Goal: Task Accomplishment & Management: Manage account settings

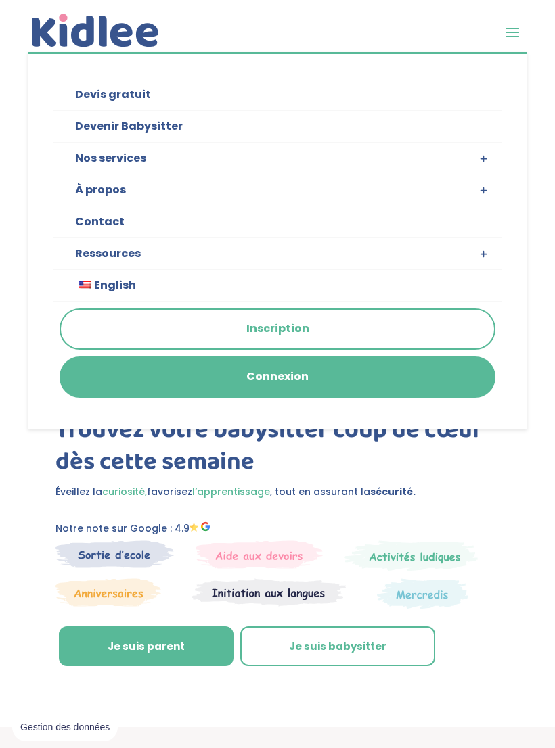
scroll to position [46, 0]
click at [398, 369] on ul "Devis gratuit Devenir Babysitter Nos services Garde ludique Aide aux devoirs La…" at bounding box center [277, 194] width 499 height 377
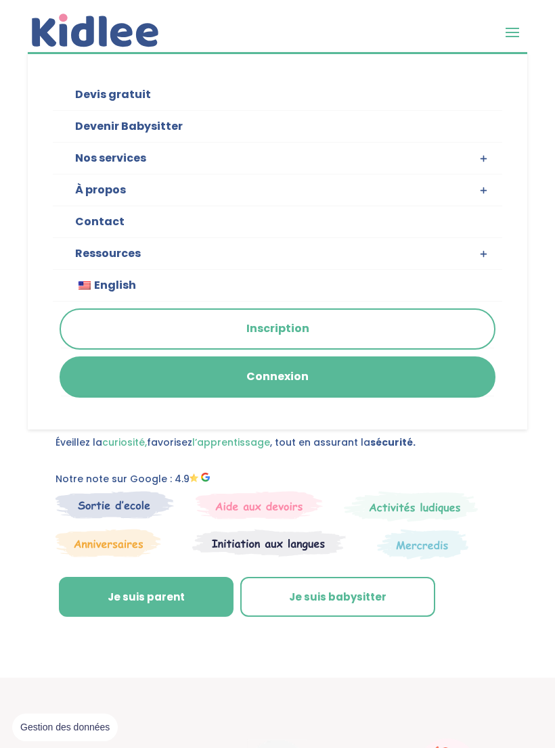
scroll to position [104, 0]
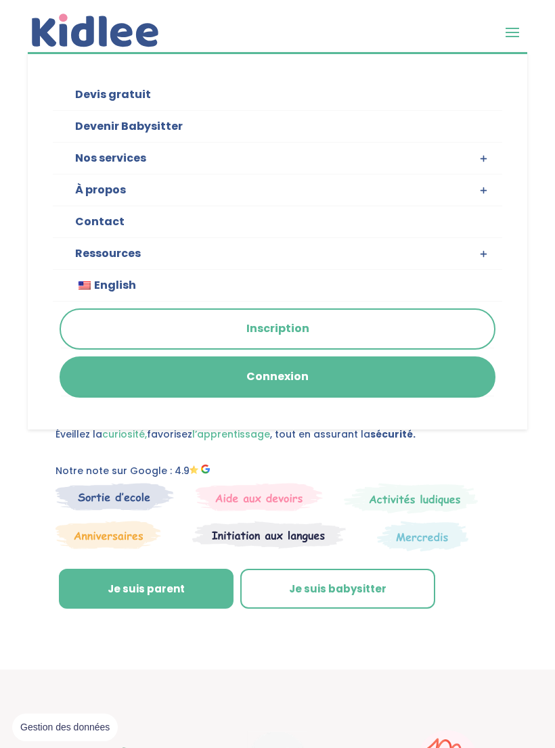
click at [304, 379] on link "Connexion" at bounding box center [277, 377] width 433 height 39
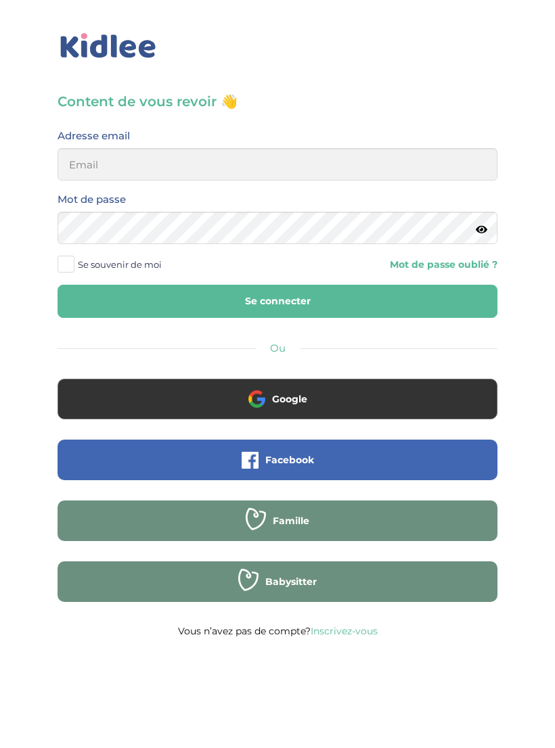
click at [338, 165] on input "email" at bounding box center [277, 164] width 440 height 32
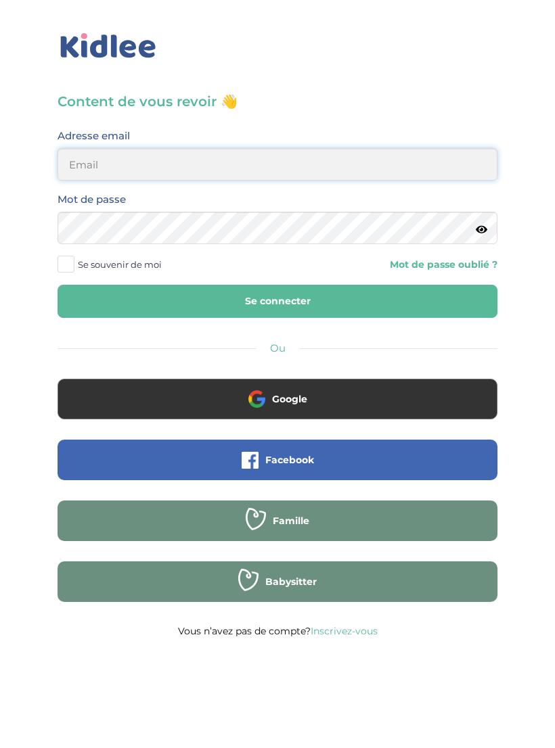
type input "nath.correasan@outlook.fr"
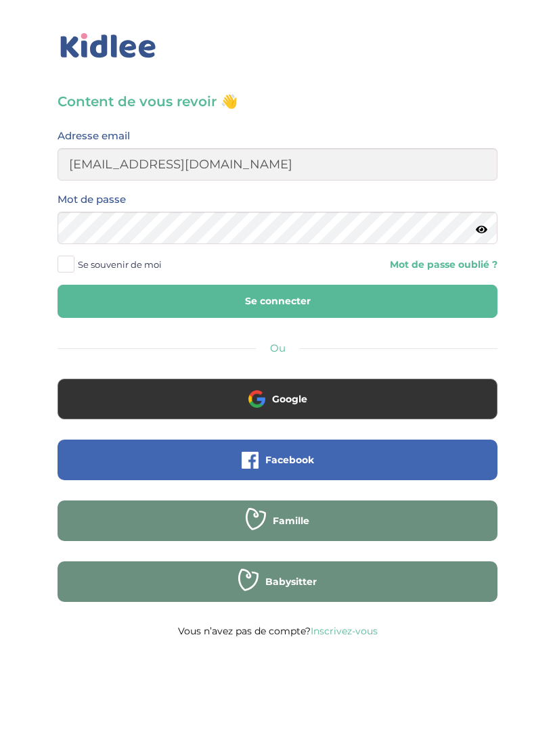
click at [277, 301] on button "Se connecter" at bounding box center [277, 301] width 440 height 33
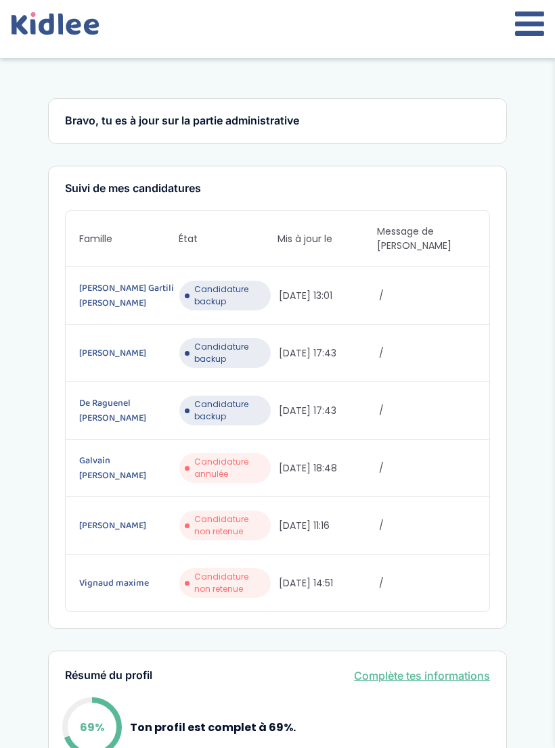
click at [204, 416] on span "Candidature backup" at bounding box center [230, 410] width 72 height 24
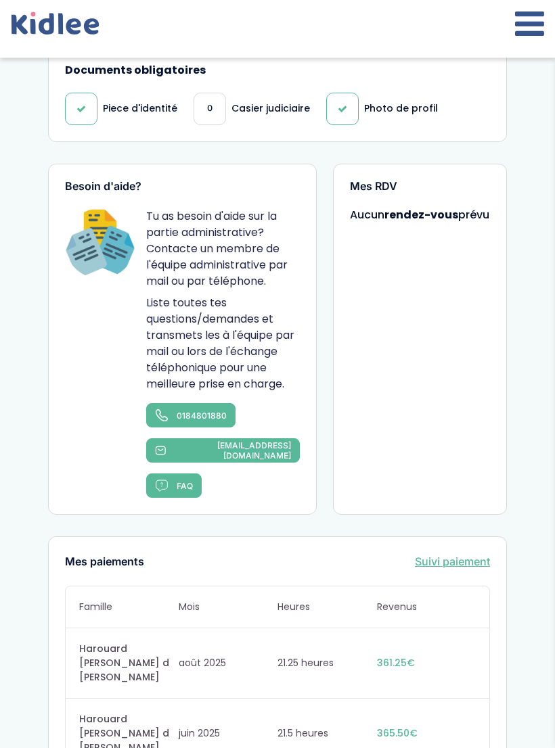
scroll to position [698, 0]
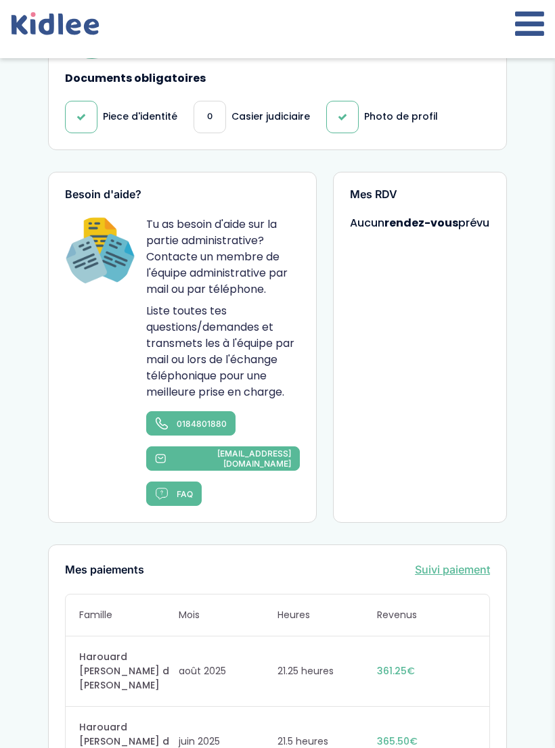
click at [540, 26] on icon at bounding box center [529, 24] width 29 height 34
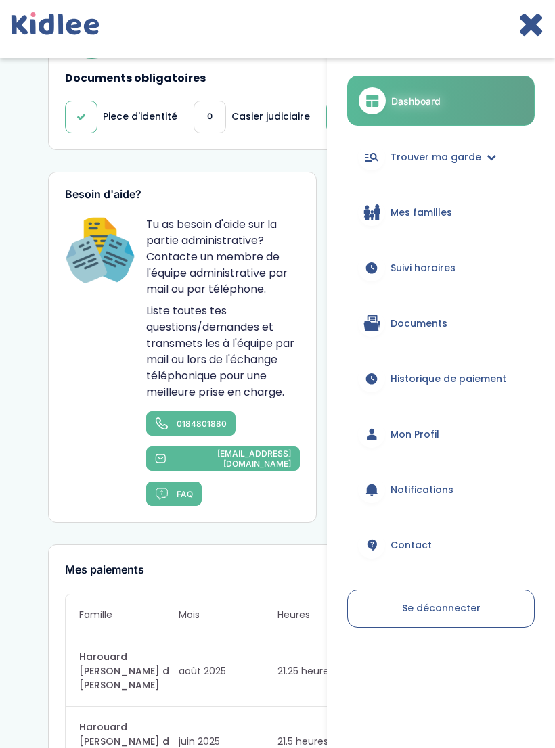
click at [444, 206] on span "Mes familles" at bounding box center [421, 213] width 62 height 14
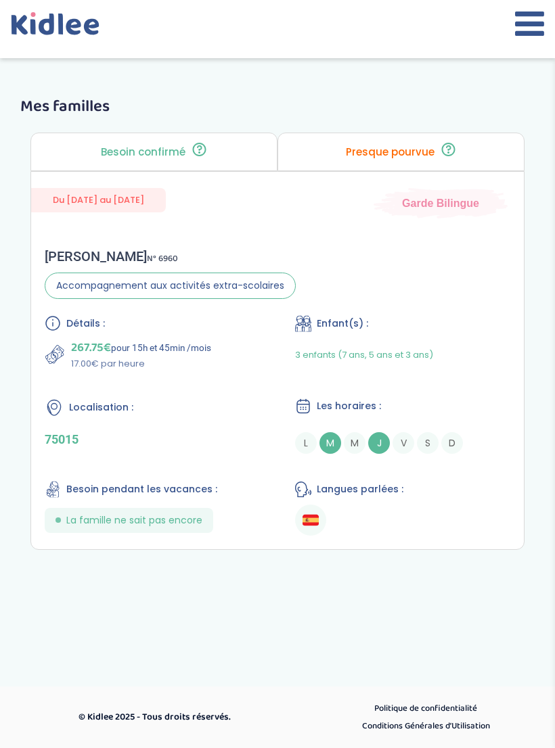
click at [418, 142] on div "Presque pourvue ❗ La famille échange déjà avec un ou plusieurs profils sélectio…" at bounding box center [400, 152] width 247 height 39
click at [435, 150] on div "Presque pourvue ❗ La famille échange déjà avec un ou plusieurs profils sélectio…" at bounding box center [400, 152] width 247 height 39
click at [434, 155] on div "Presque pourvue ❗ La famille échange déjà avec un ou plusieurs profils sélectio…" at bounding box center [400, 152] width 247 height 39
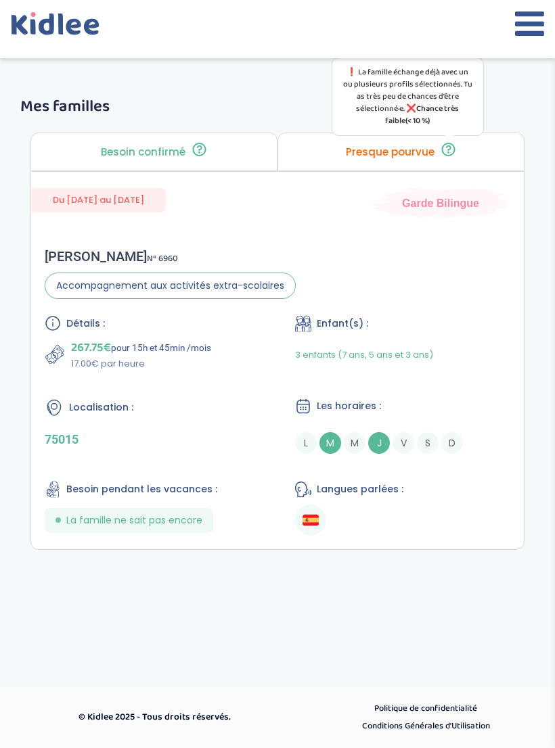
click at [453, 146] on icon at bounding box center [448, 149] width 17 height 16
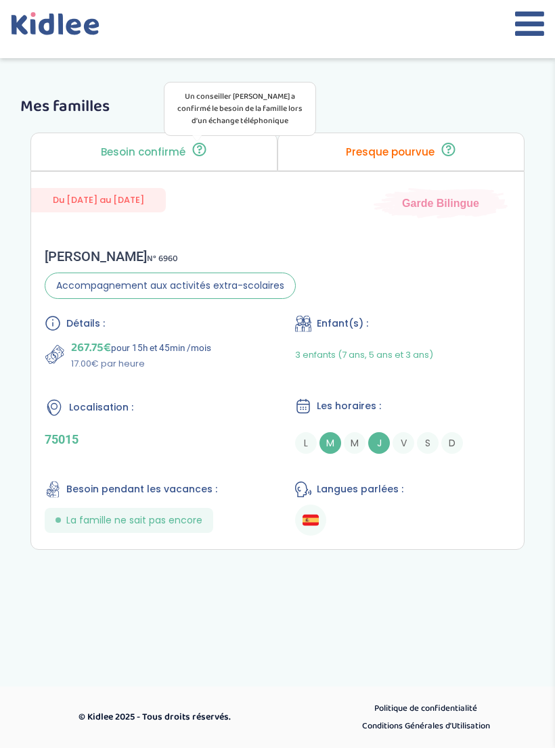
click at [526, 25] on icon at bounding box center [529, 24] width 29 height 34
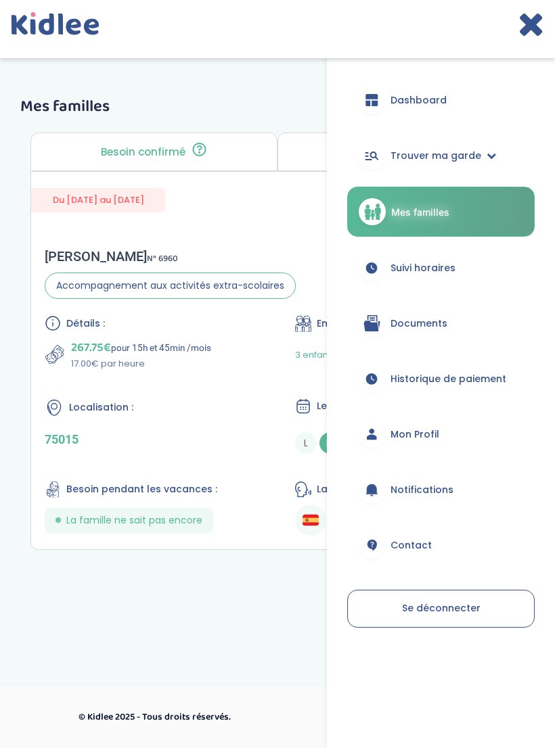
click at [443, 162] on span "Trouver ma garde" at bounding box center [435, 156] width 91 height 14
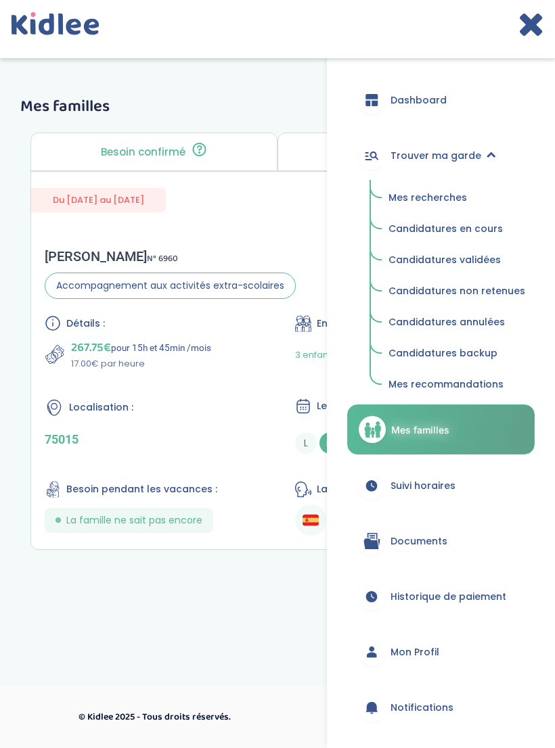
click at [445, 205] on link "Mes recherches" at bounding box center [457, 198] width 156 height 26
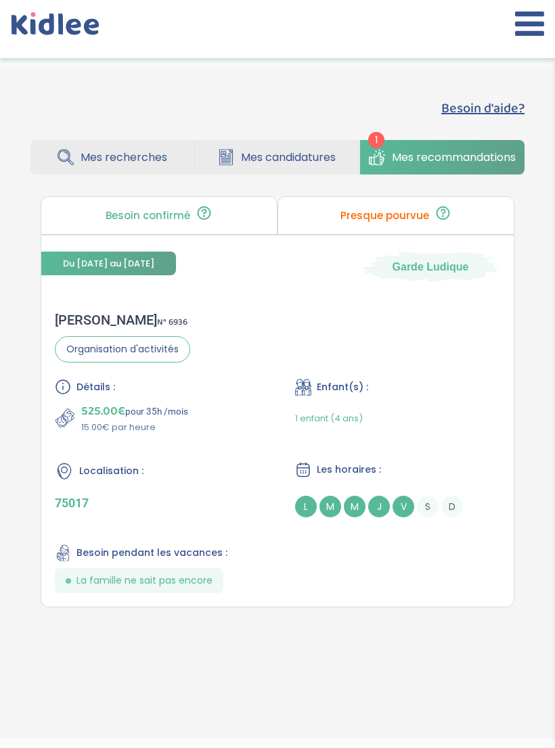
click at [78, 127] on div "Besoin d'aide? 1 Mes recherches Mes candidatures Mes recommandations Besoin d'a…" at bounding box center [277, 147] width 534 height 118
click at [88, 163] on span "Mes recherches" at bounding box center [123, 157] width 87 height 17
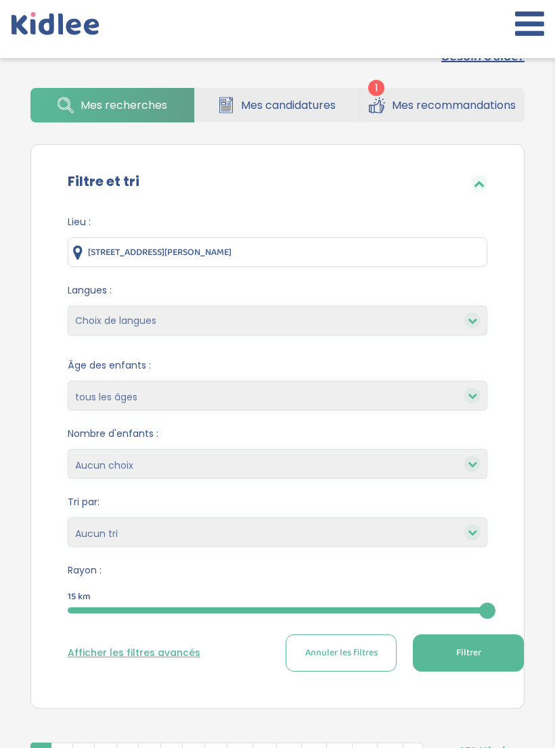
scroll to position [54, 0]
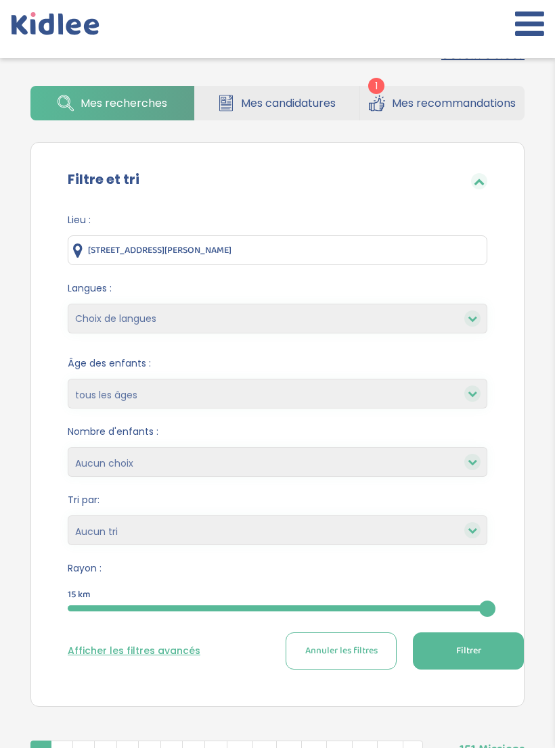
click at [216, 102] on link "Mes candidatures" at bounding box center [277, 103] width 164 height 34
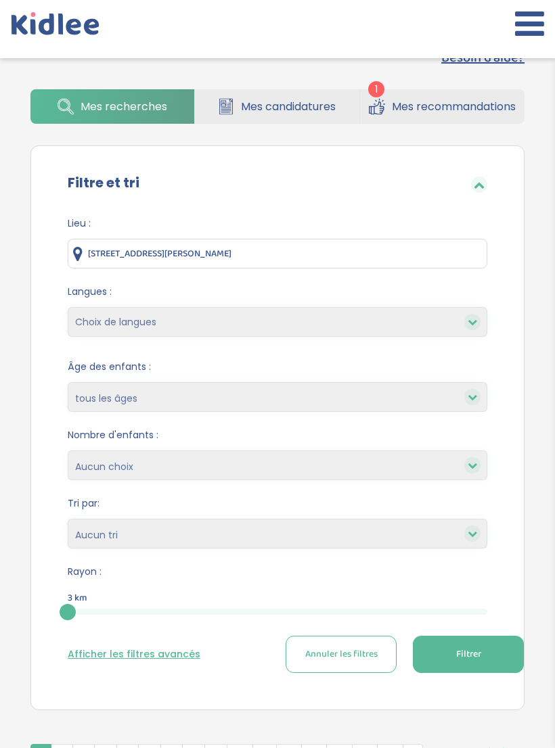
scroll to position [52, 0]
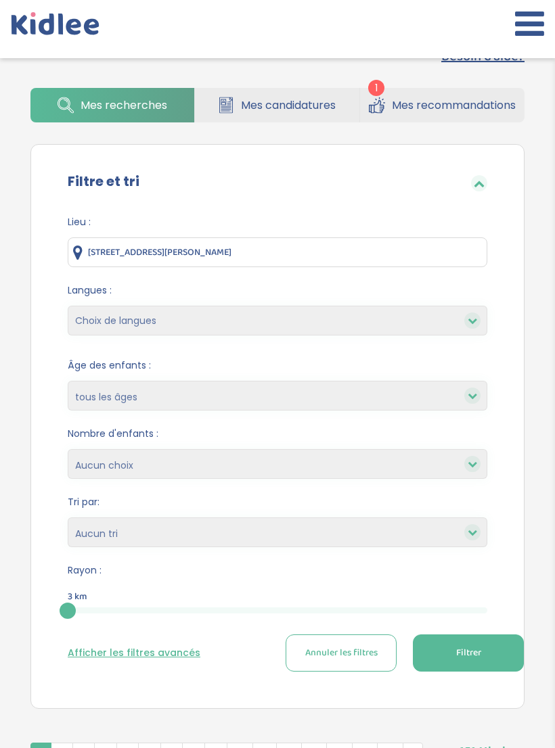
click at [442, 666] on button "Filtrer" at bounding box center [468, 652] width 111 height 37
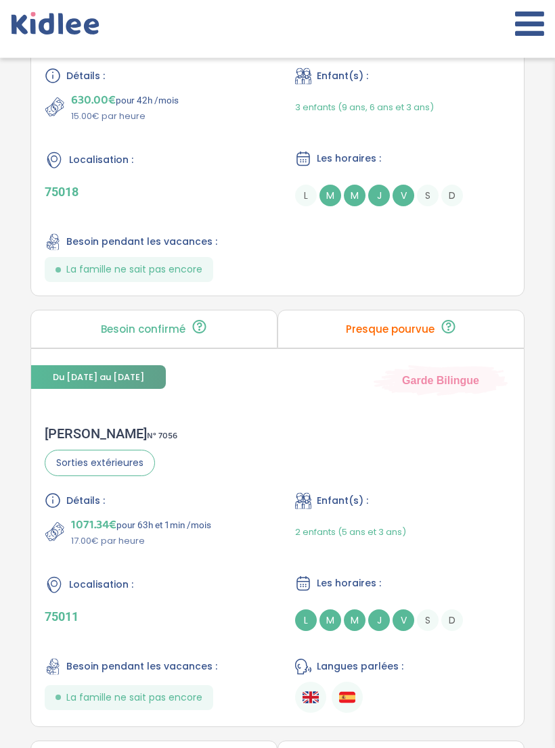
scroll to position [1413, 0]
click at [418, 327] on p "Presque pourvue" at bounding box center [390, 329] width 89 height 11
click at [428, 321] on div "Presque pourvue ❗ La famille échange déjà avec un ou plusieurs profils sélectio…" at bounding box center [400, 329] width 247 height 39
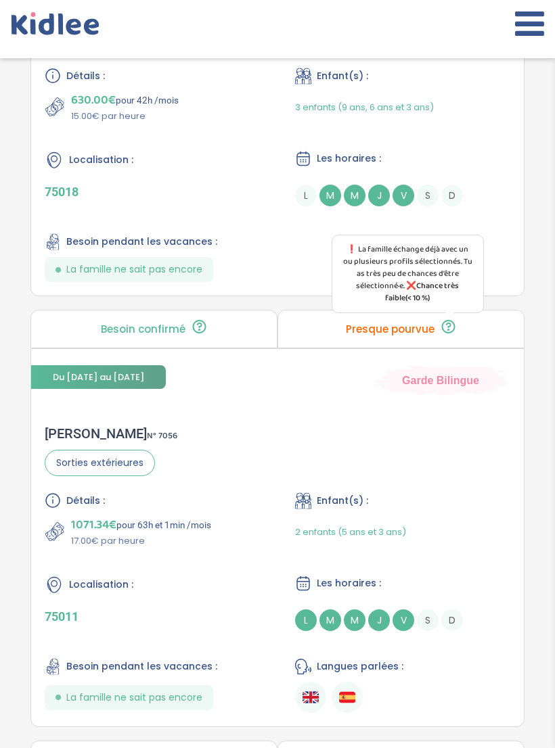
click at [446, 333] on icon at bounding box center [448, 327] width 17 height 16
click at [436, 340] on div "Presque pourvue ❗ La famille échange déjà avec un ou plusieurs profils sélectio…" at bounding box center [400, 329] width 247 height 39
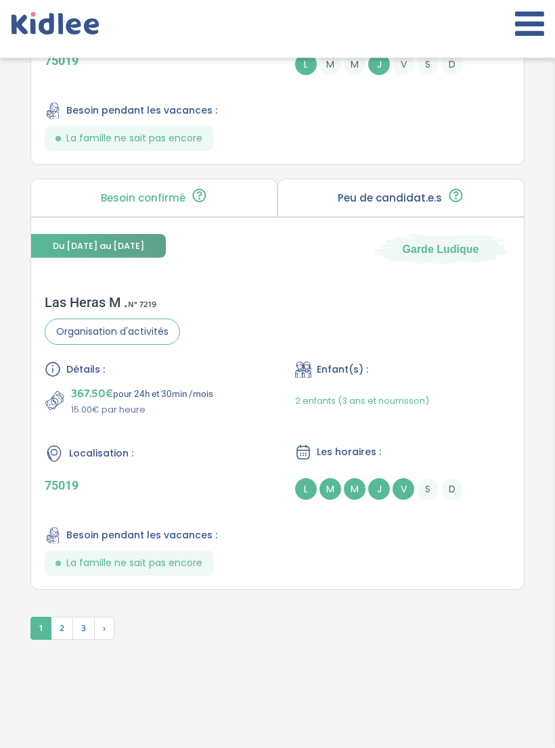
scroll to position [4538, 0]
click at [65, 640] on span "2" at bounding box center [62, 628] width 22 height 23
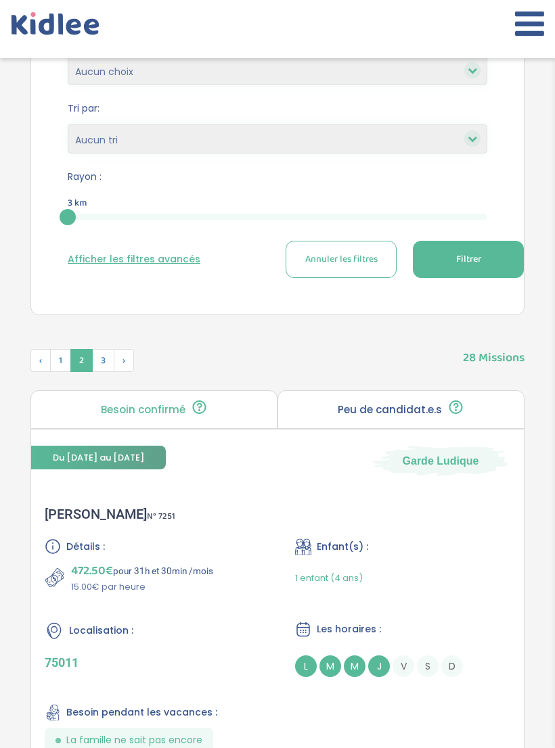
scroll to position [398, 0]
